Goal: Information Seeking & Learning: Learn about a topic

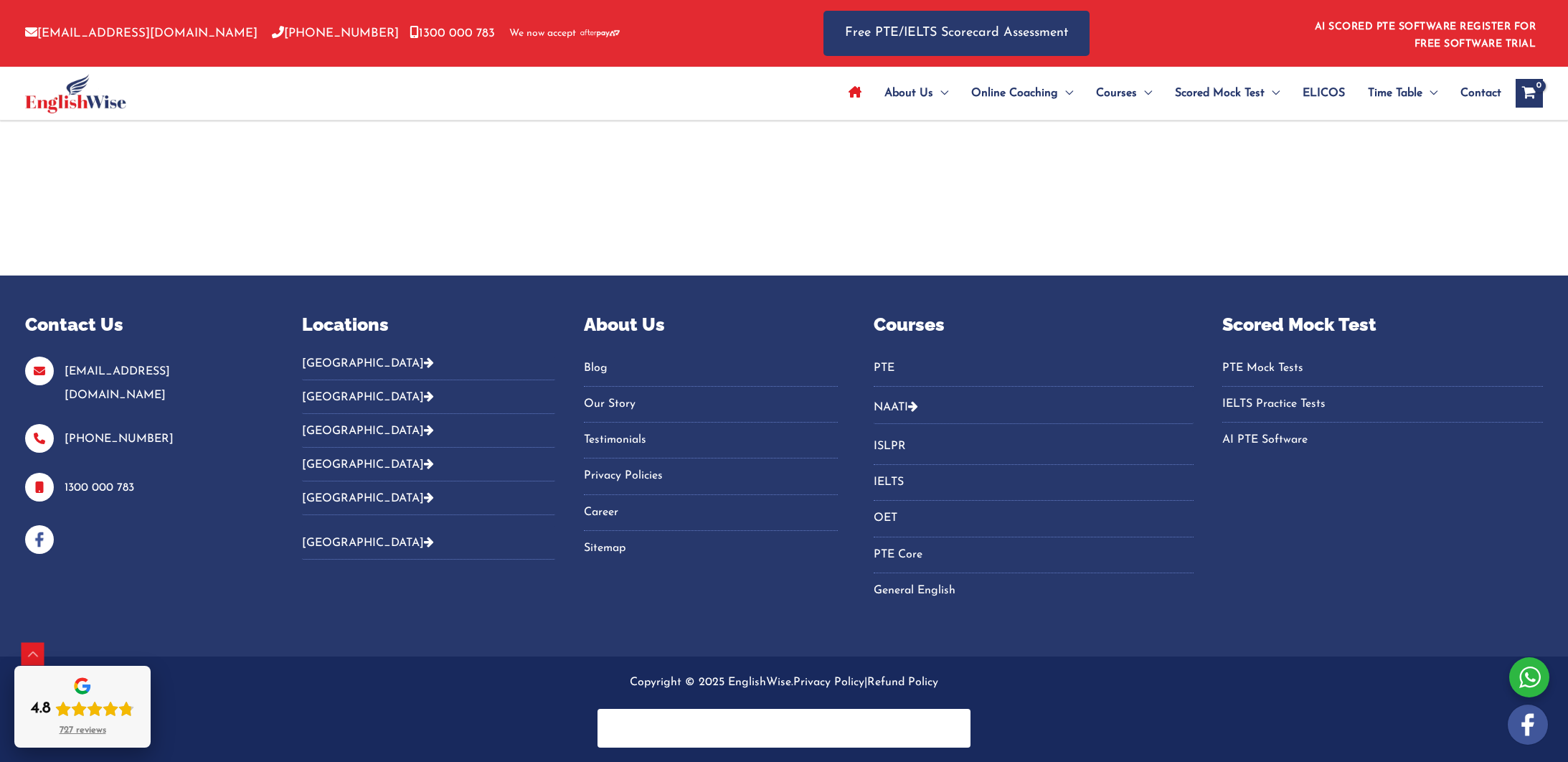
click at [81, 690] on icon "Reviews badge" at bounding box center [82, 690] width 13 height 6
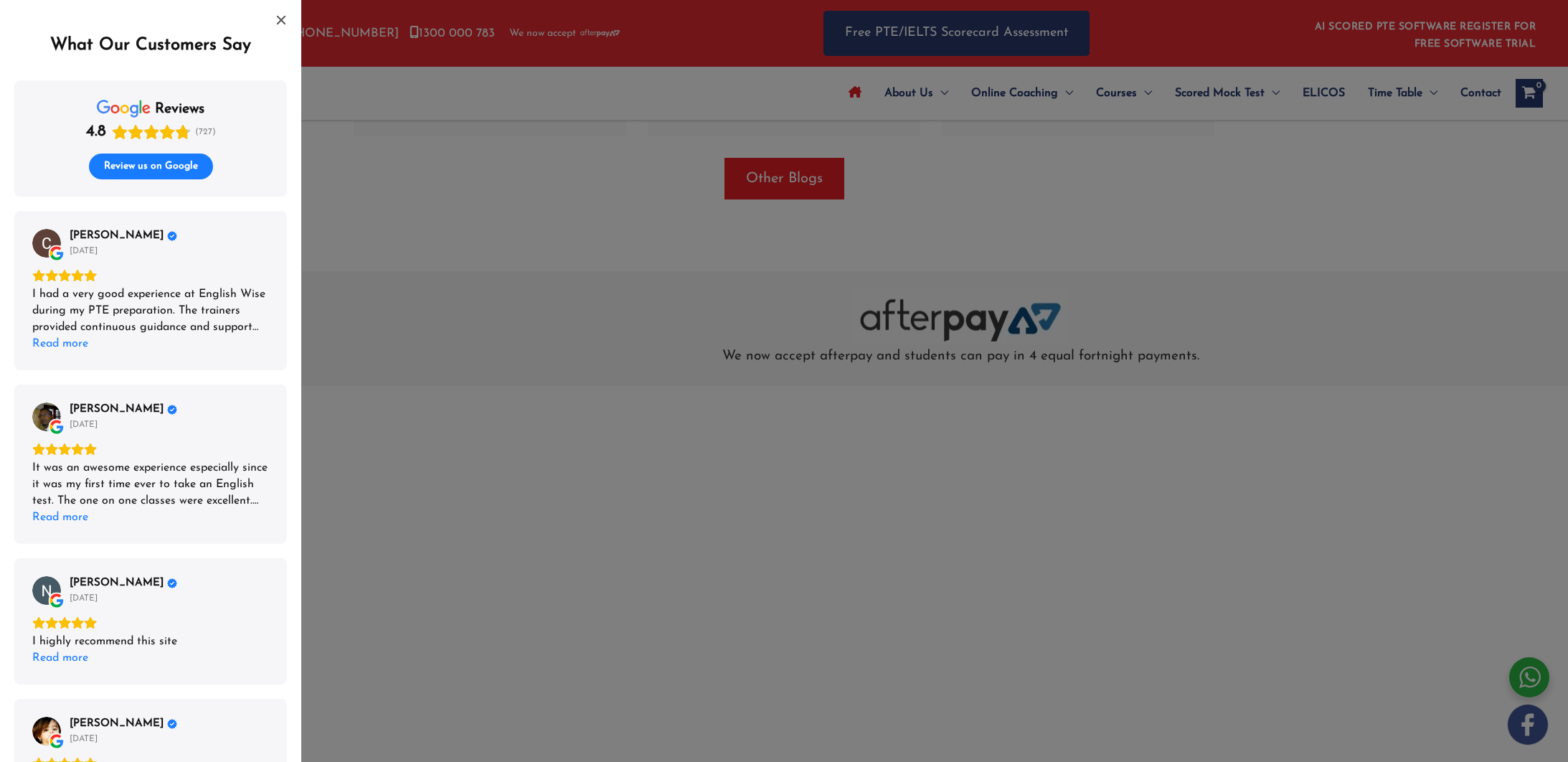
scroll to position [4340, 0]
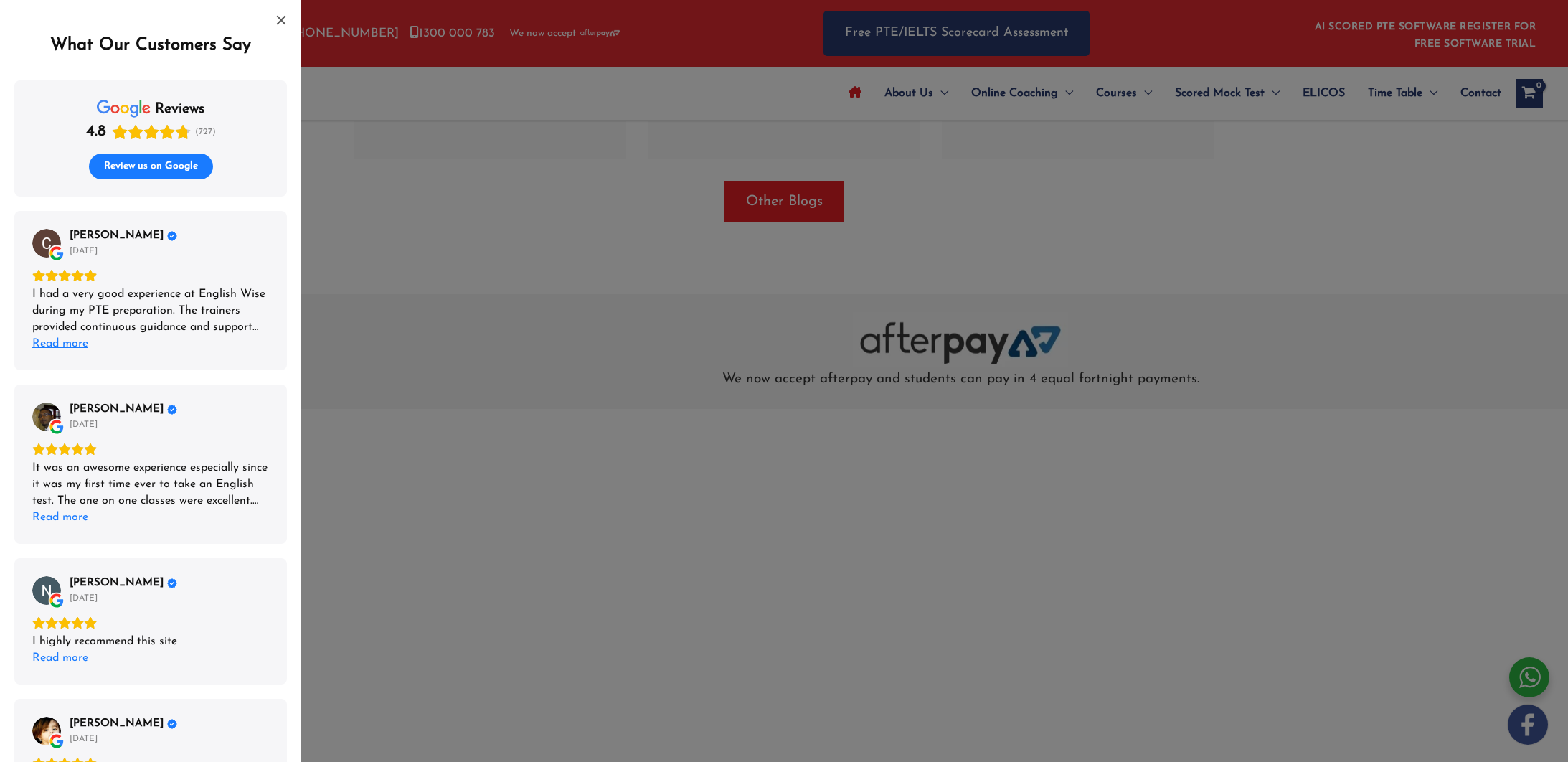
click at [48, 347] on div "Read more" at bounding box center [60, 343] width 56 height 17
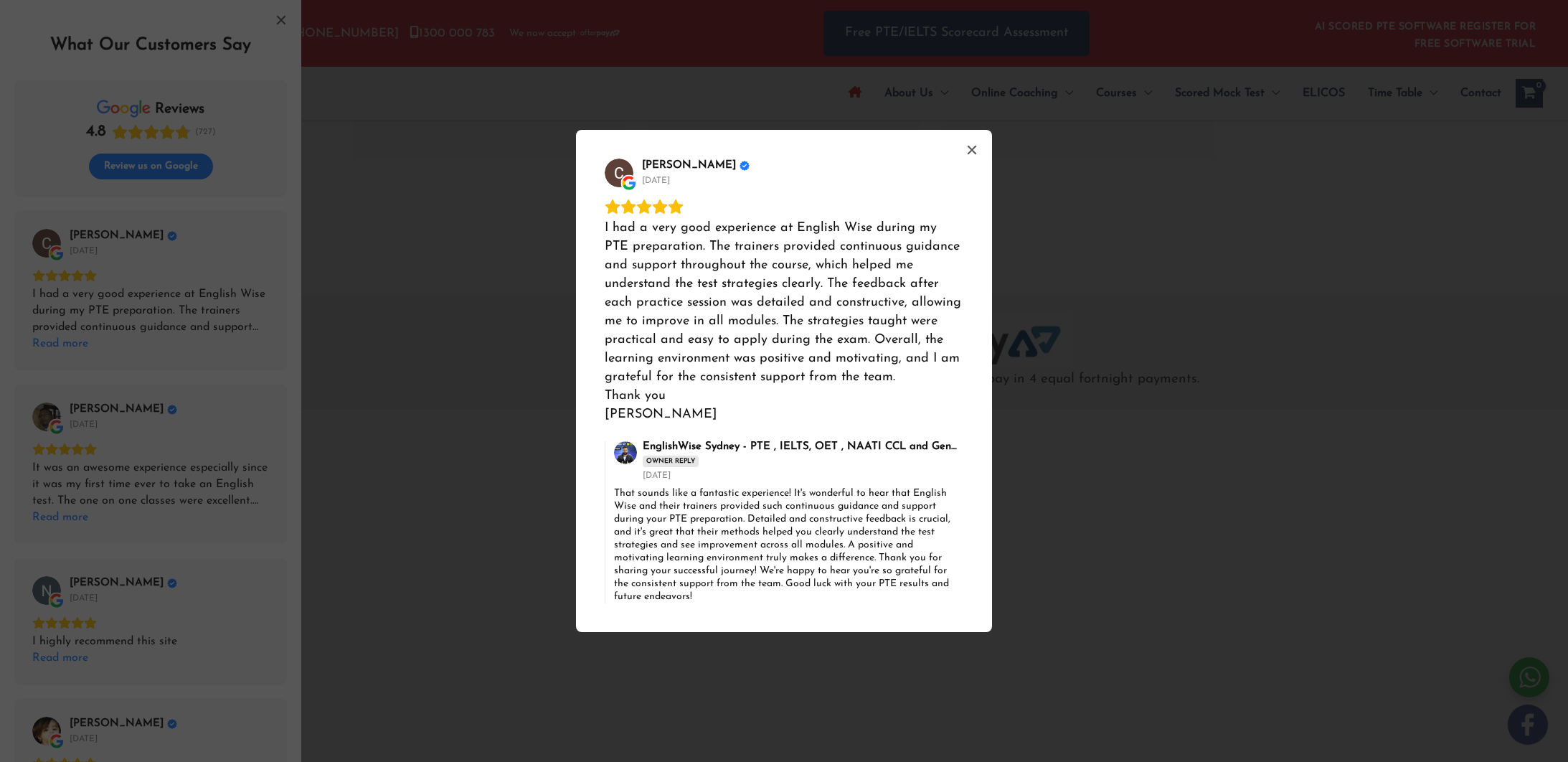
drag, startPoint x: 362, startPoint y: 393, endPoint x: 155, endPoint y: 567, distance: 270.4
click at [361, 393] on div "[PERSON_NAME] [DATE] I had a very good experience at English Wise during my PTE…" at bounding box center [784, 381] width 1568 height 762
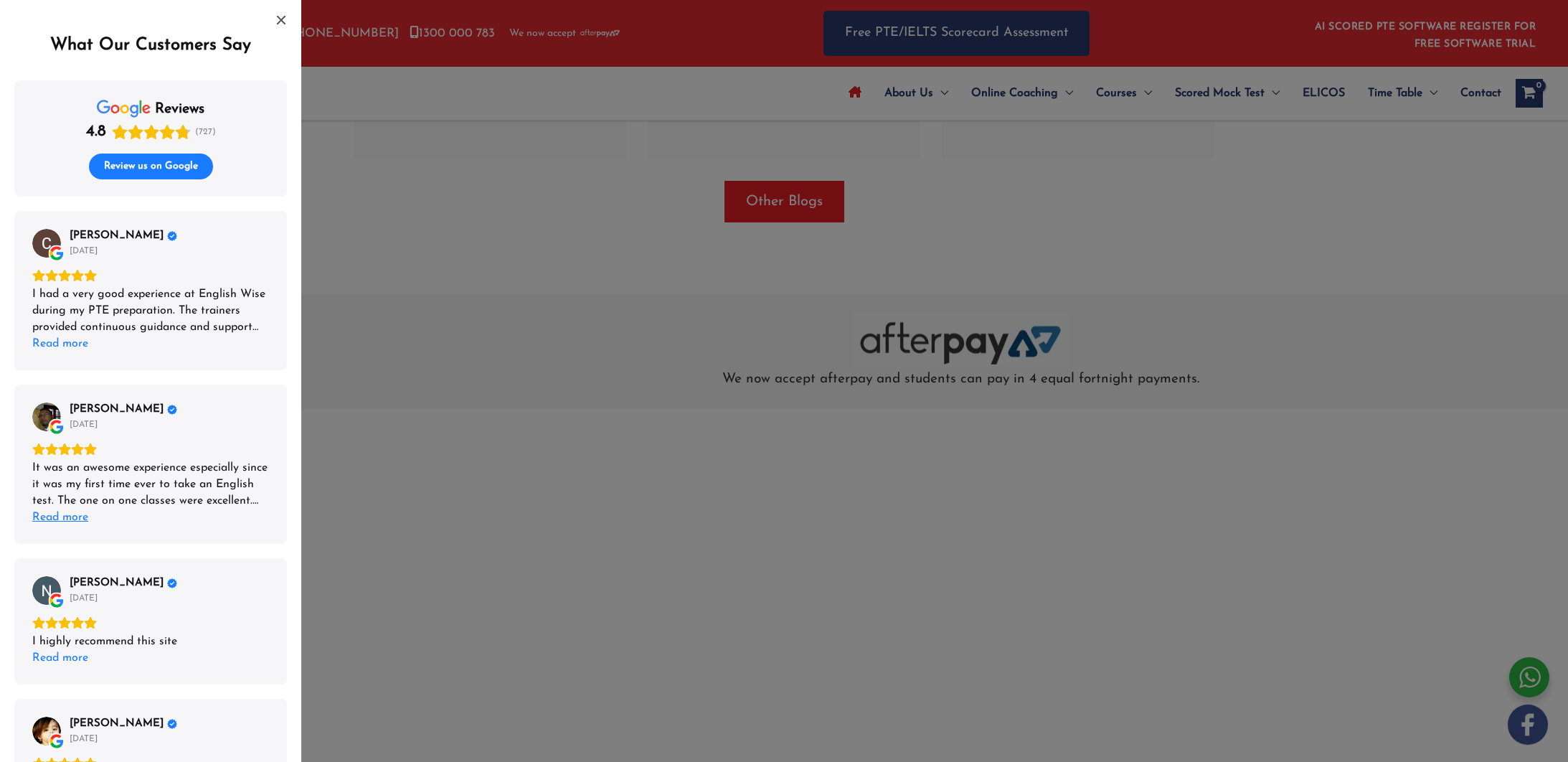
drag, startPoint x: 54, startPoint y: 526, endPoint x: 189, endPoint y: 470, distance: 146.2
click at [54, 526] on div "[PERSON_NAME] [DATE] It was an awesome experience especially since it was my fi…" at bounding box center [150, 464] width 273 height 159
click at [58, 514] on div "Read more" at bounding box center [60, 517] width 56 height 17
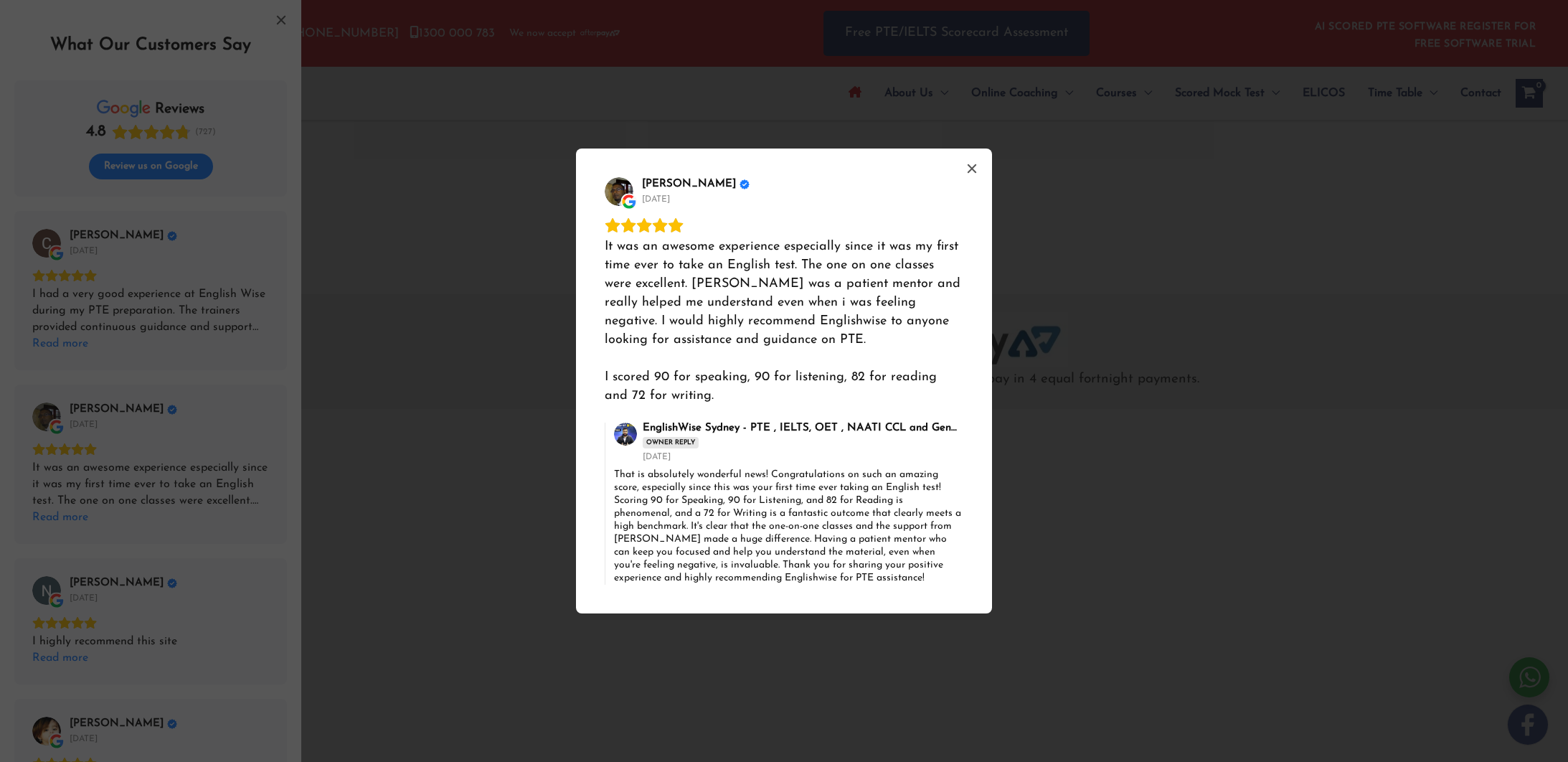
click at [325, 302] on div "[PERSON_NAME] [DATE] It was an awesome experience especially since it was my fi…" at bounding box center [784, 381] width 1568 height 762
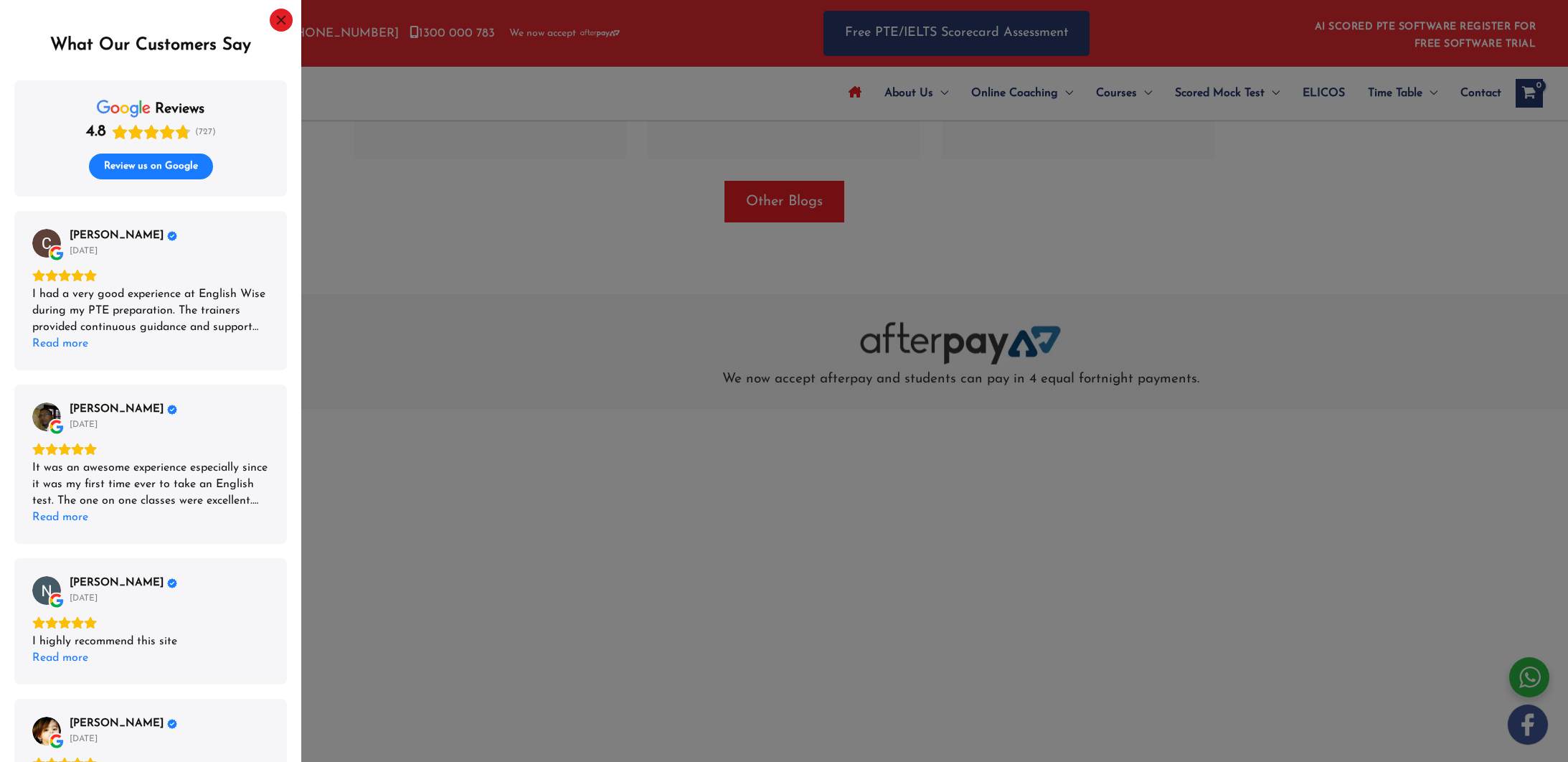
click at [285, 23] on icon "Close" at bounding box center [281, 20] width 9 height 9
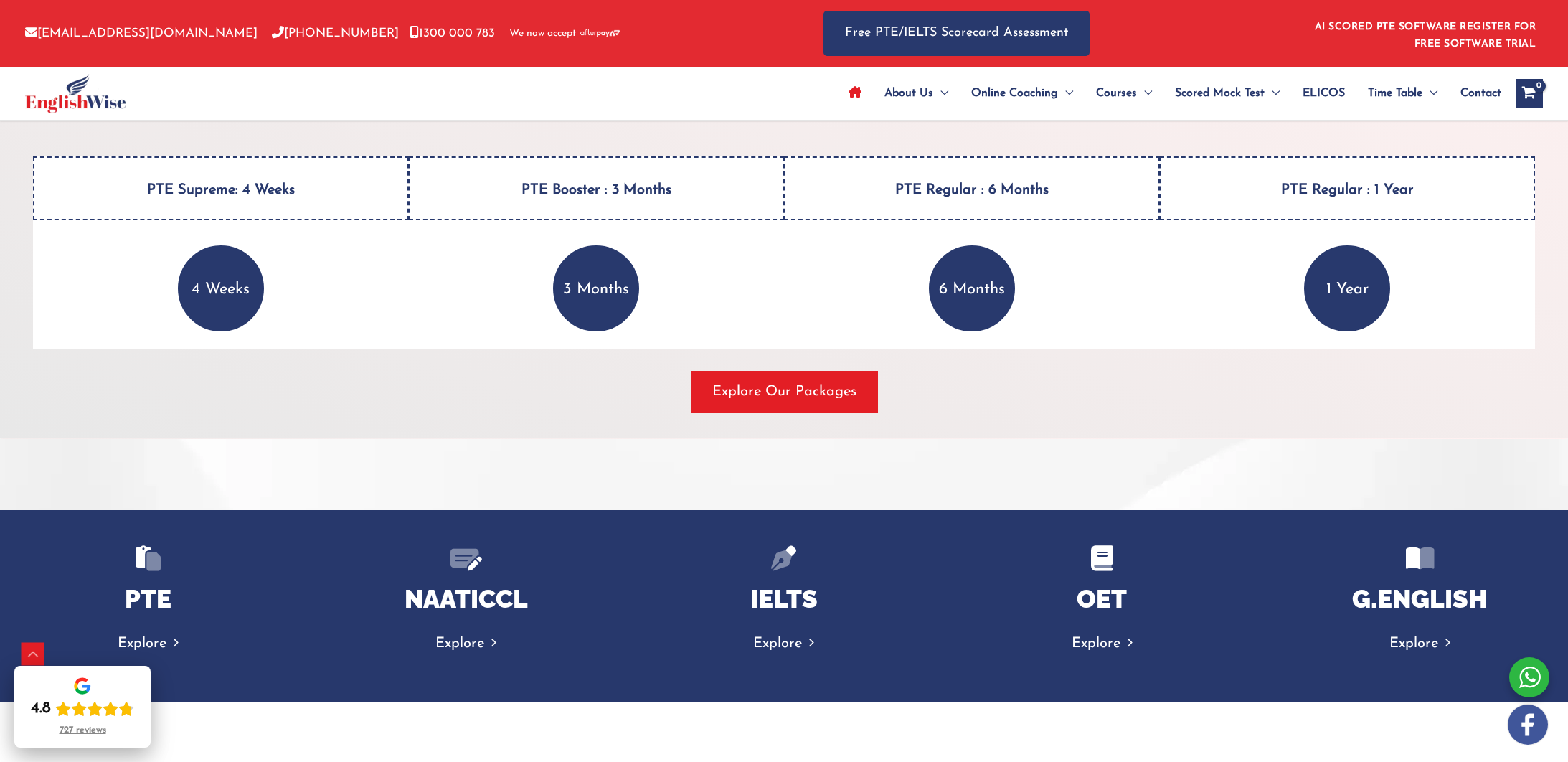
scroll to position [0, 0]
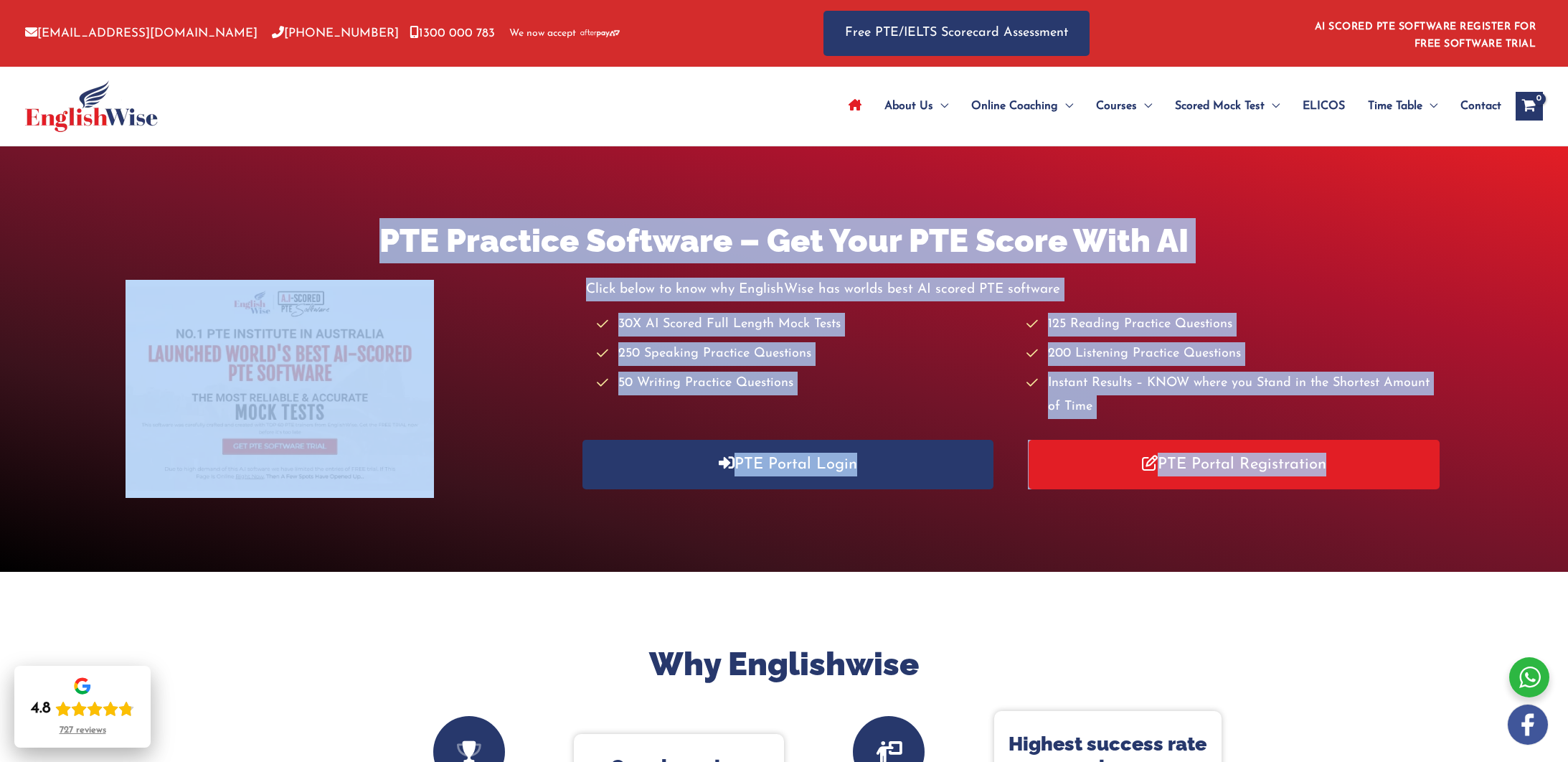
drag, startPoint x: 486, startPoint y: 259, endPoint x: 1208, endPoint y: 571, distance: 786.5
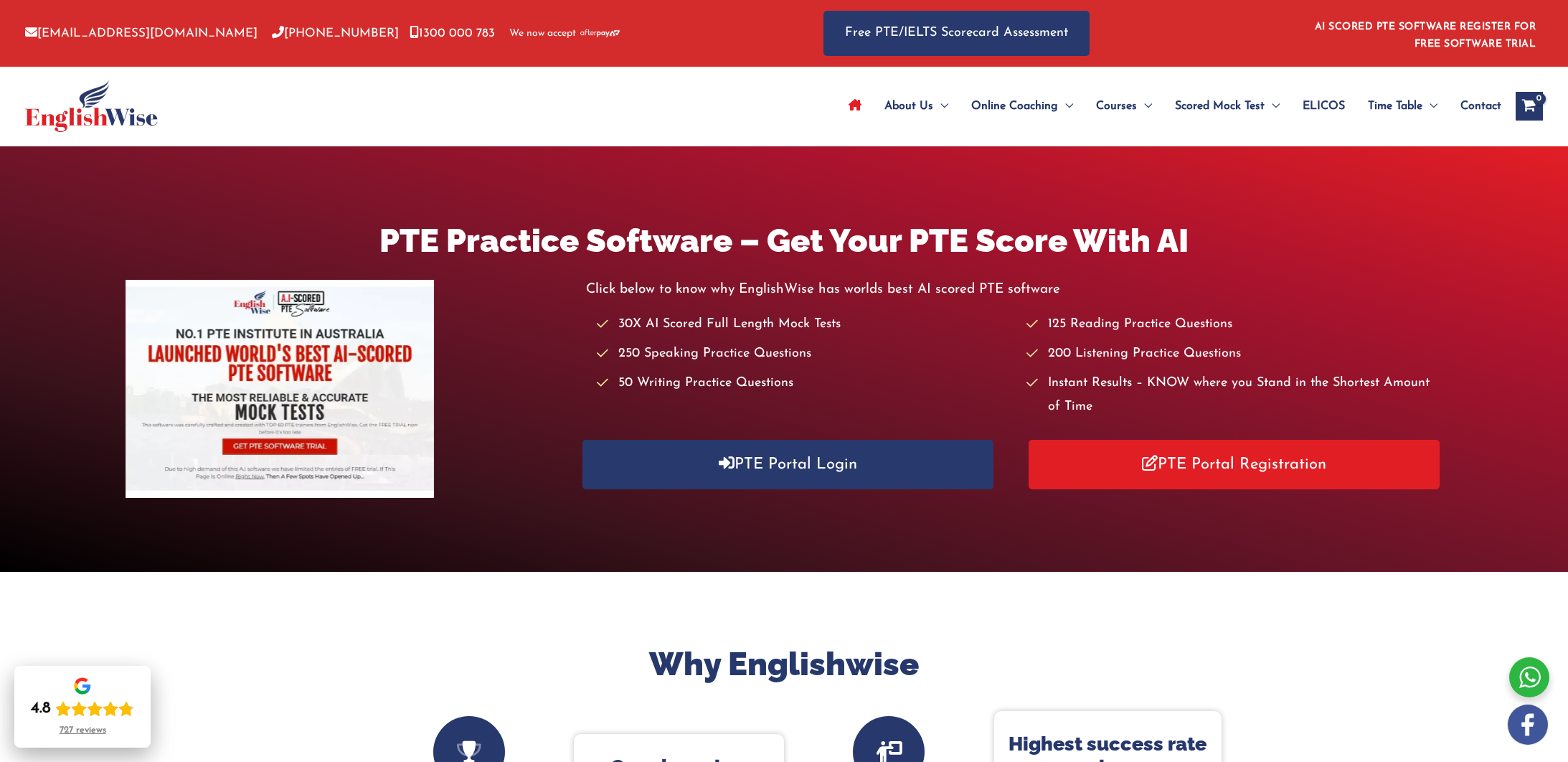
click at [1208, 571] on div "PTE Practice Software – Get Your PTE Score With AI Click below to know why Engl…" at bounding box center [784, 359] width 1568 height 426
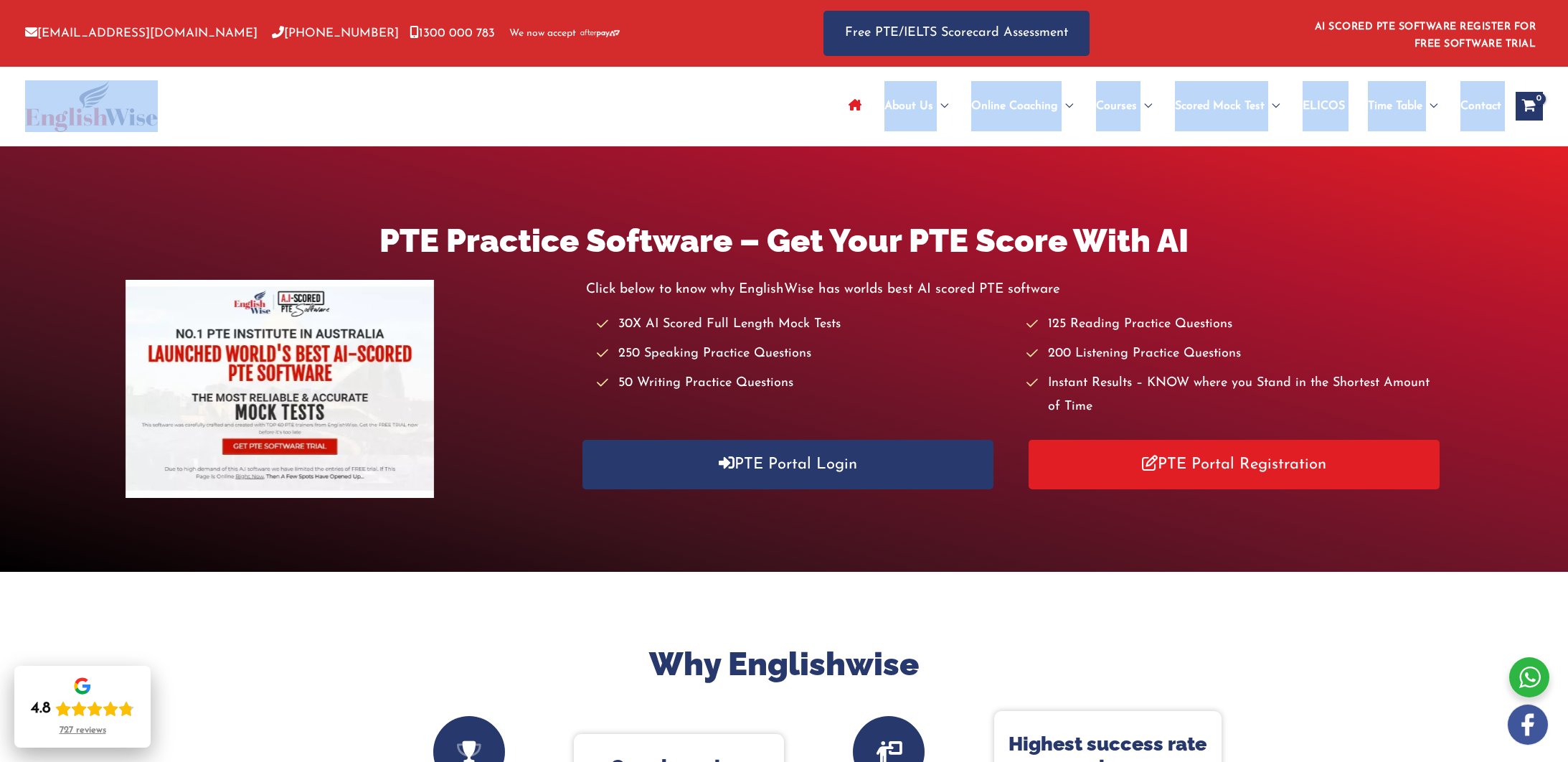
drag, startPoint x: 945, startPoint y: 566, endPoint x: 347, endPoint y: 163, distance: 721.1
drag, startPoint x: 397, startPoint y: 197, endPoint x: 381, endPoint y: 197, distance: 16.0
click at [390, 197] on div "PTE Practice Software – Get Your PTE Score With AI Click below to know why Engl…" at bounding box center [784, 359] width 1568 height 426
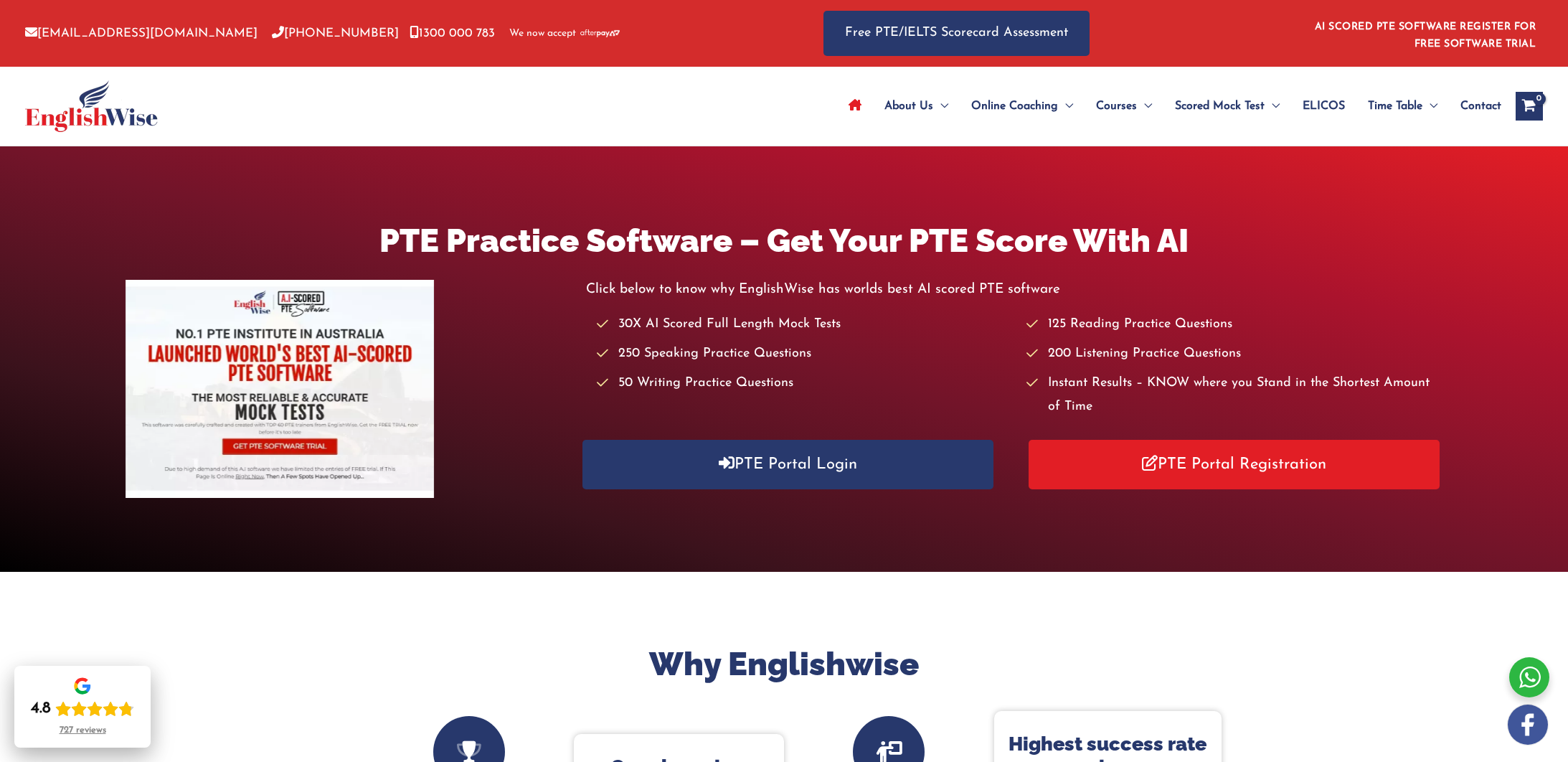
drag, startPoint x: 595, startPoint y: 295, endPoint x: 1310, endPoint y: 513, distance: 747.5
click at [1344, 469] on div "PTE Practice Software – Get Your PTE Score With AI Click below to know why Engl…" at bounding box center [784, 359] width 1568 height 426
drag, startPoint x: 983, startPoint y: 685, endPoint x: 965, endPoint y: 691, distance: 19.0
